Goal: Information Seeking & Learning: Learn about a topic

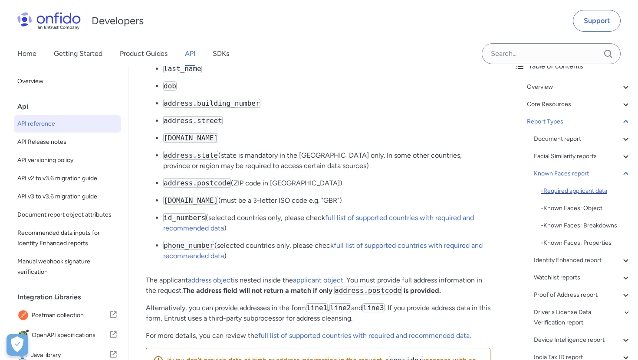
scroll to position [59, 0]
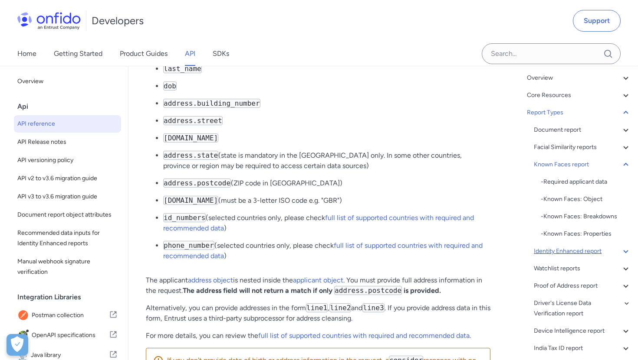
click at [557, 250] on div "Identity Enhanced report" at bounding box center [582, 251] width 97 height 10
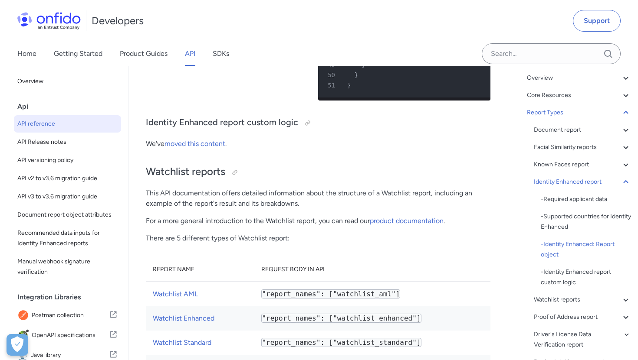
scroll to position [59411, 0]
click at [134, 56] on link "Product Guides" at bounding box center [144, 54] width 48 height 24
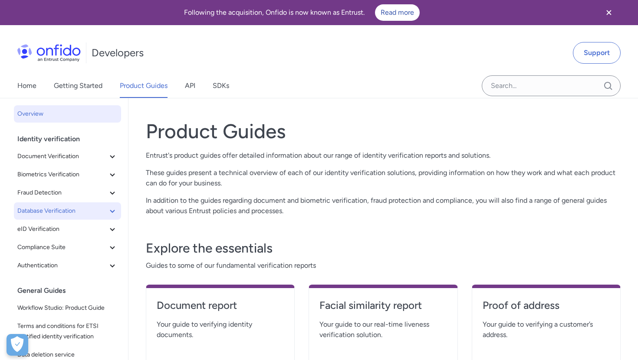
click at [45, 208] on span "Database Verification" at bounding box center [62, 211] width 90 height 10
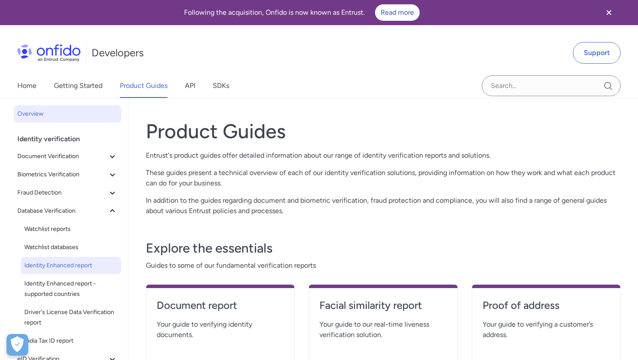
click at [46, 271] on link "Identity Enhanced report" at bounding box center [71, 265] width 100 height 17
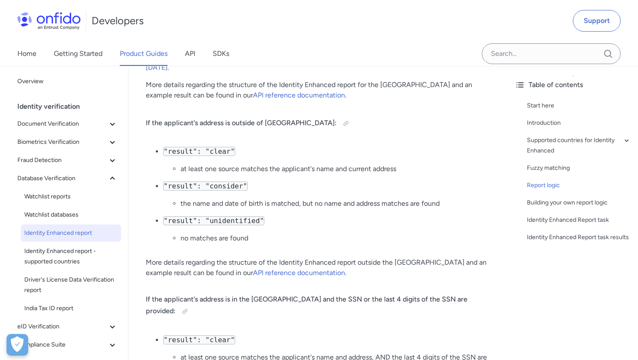
scroll to position [1329, 0]
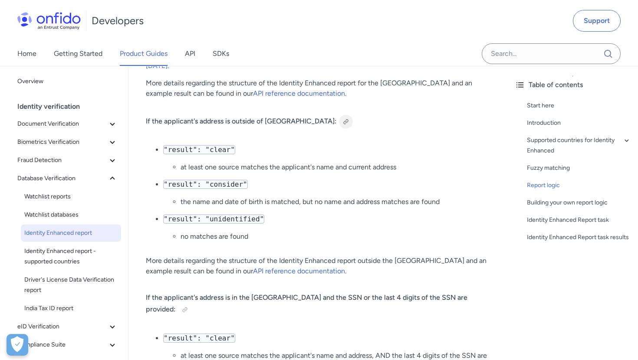
click at [342, 123] on div at bounding box center [345, 121] width 7 height 7
